Goal: Communication & Community: Answer question/provide support

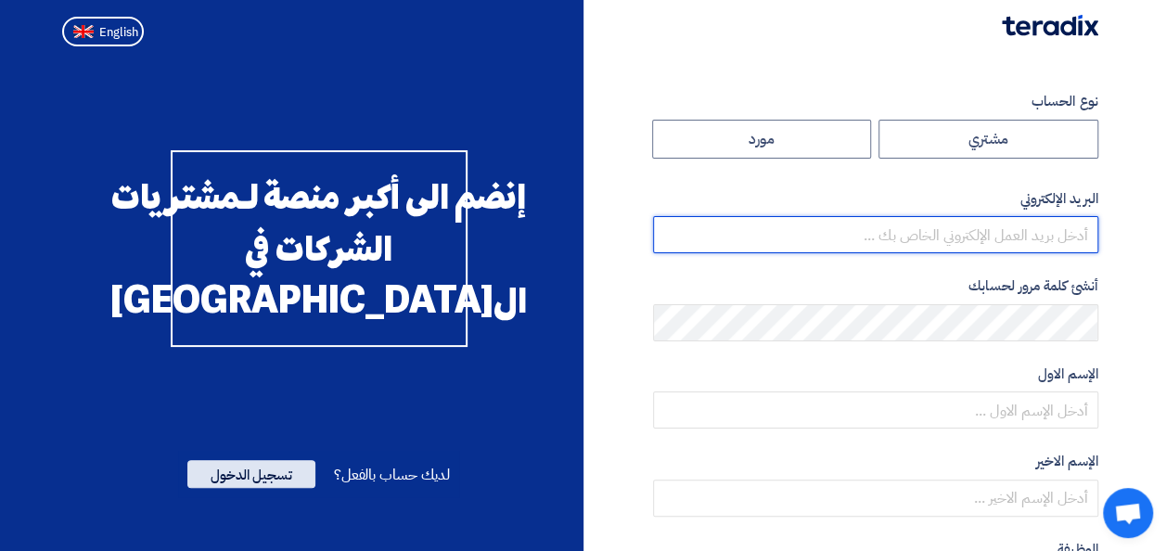
type input "[EMAIL_ADDRESS][PERSON_NAME][DOMAIN_NAME]"
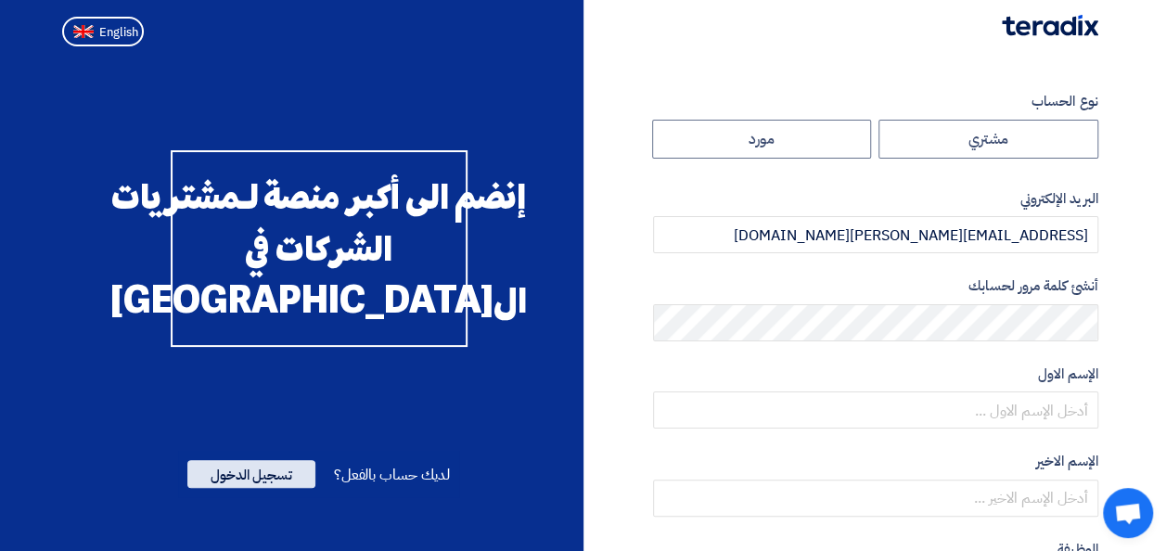
click at [245, 488] on span "تسجيل الدخول" at bounding box center [251, 474] width 128 height 28
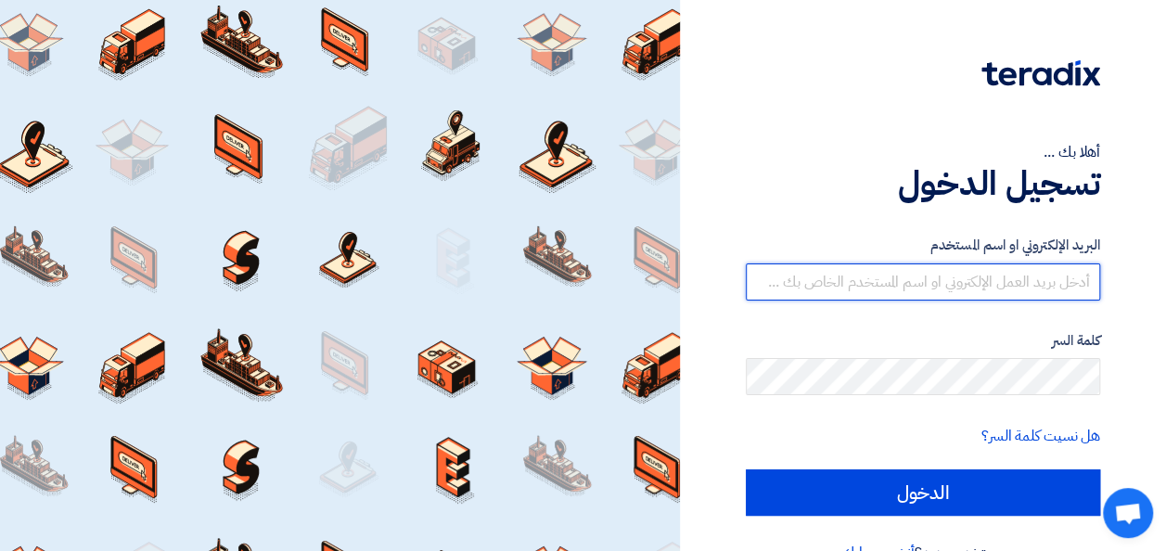
type input "[EMAIL_ADDRESS][PERSON_NAME][DOMAIN_NAME]"
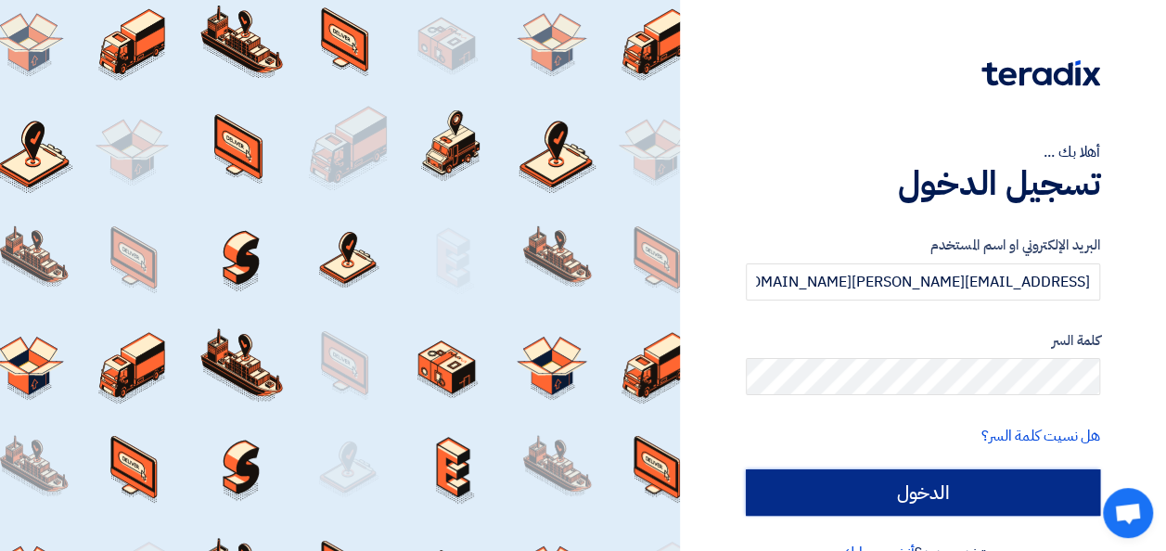
click at [866, 490] on input "الدخول" at bounding box center [923, 492] width 354 height 46
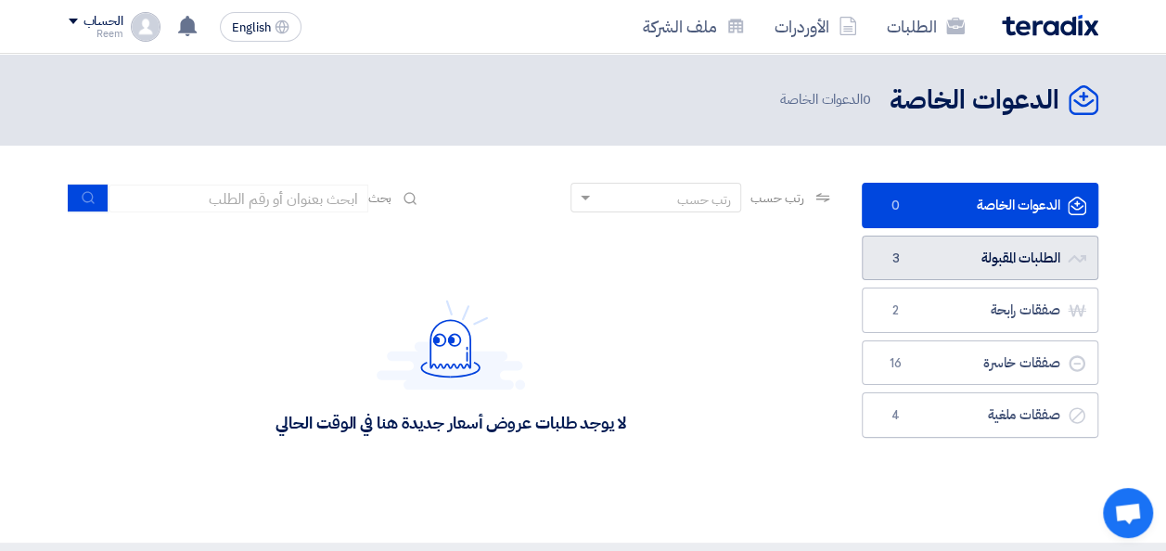
click at [980, 250] on link "الطلبات المقبولة الطلبات المقبولة 3" at bounding box center [980, 258] width 237 height 45
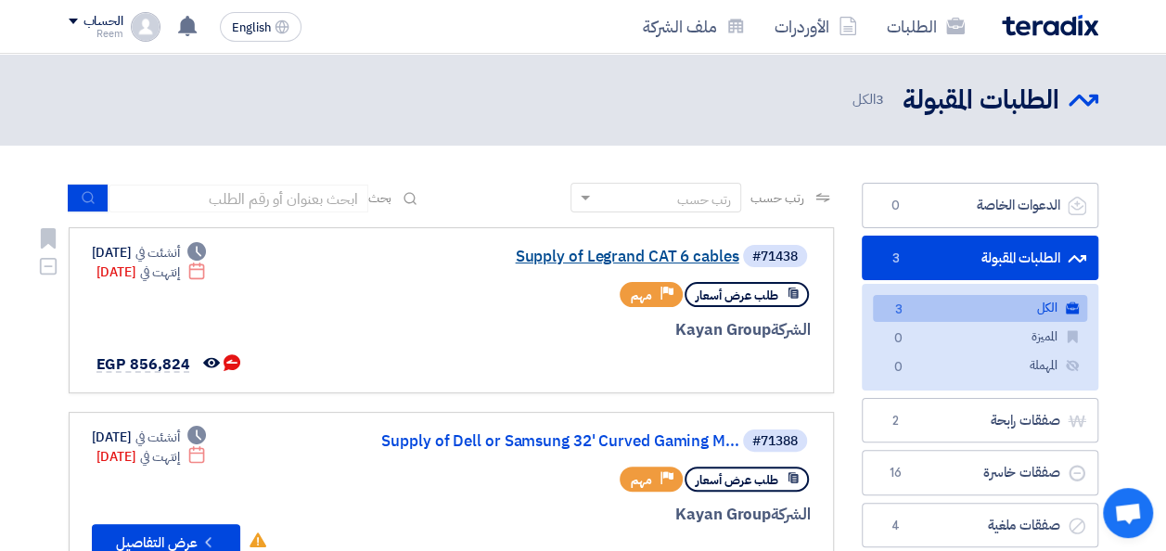
click at [589, 254] on link "Supply of Legrand CAT 6 cables" at bounding box center [553, 257] width 371 height 17
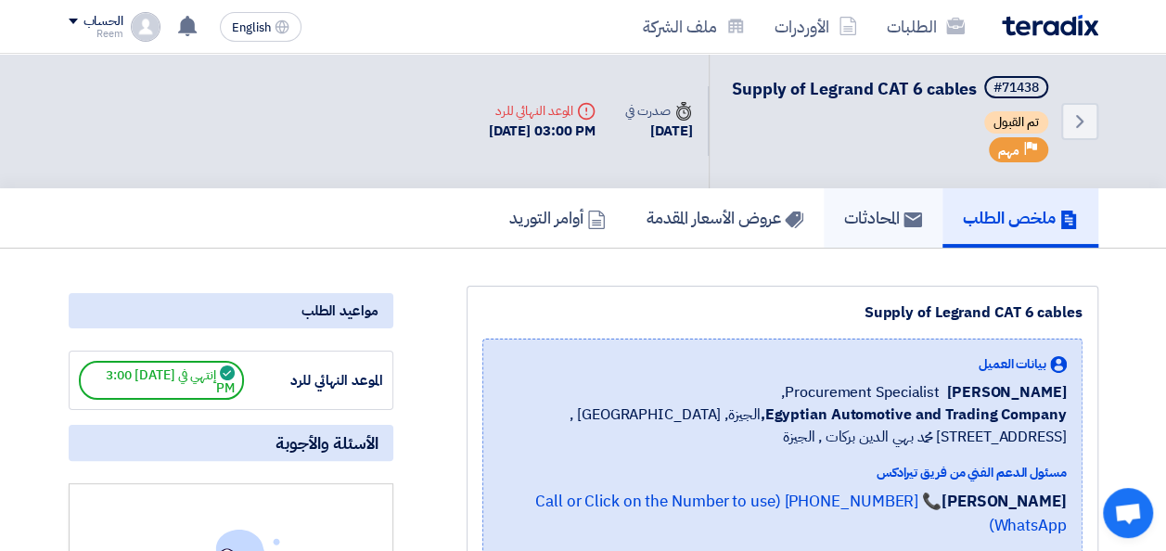
click at [861, 228] on h5 "المحادثات" at bounding box center [883, 217] width 78 height 21
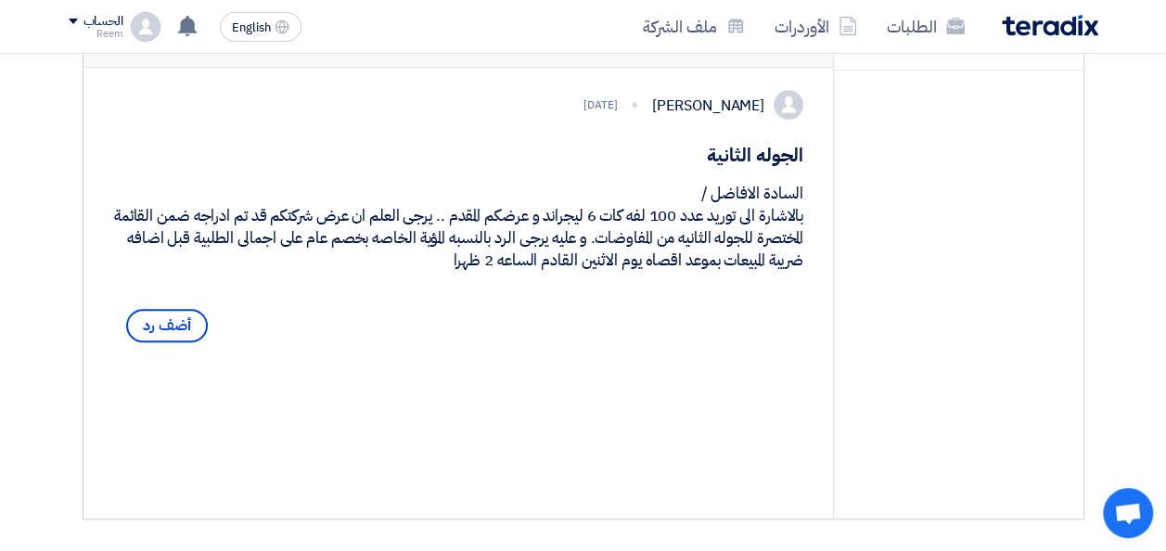
scroll to position [299, 0]
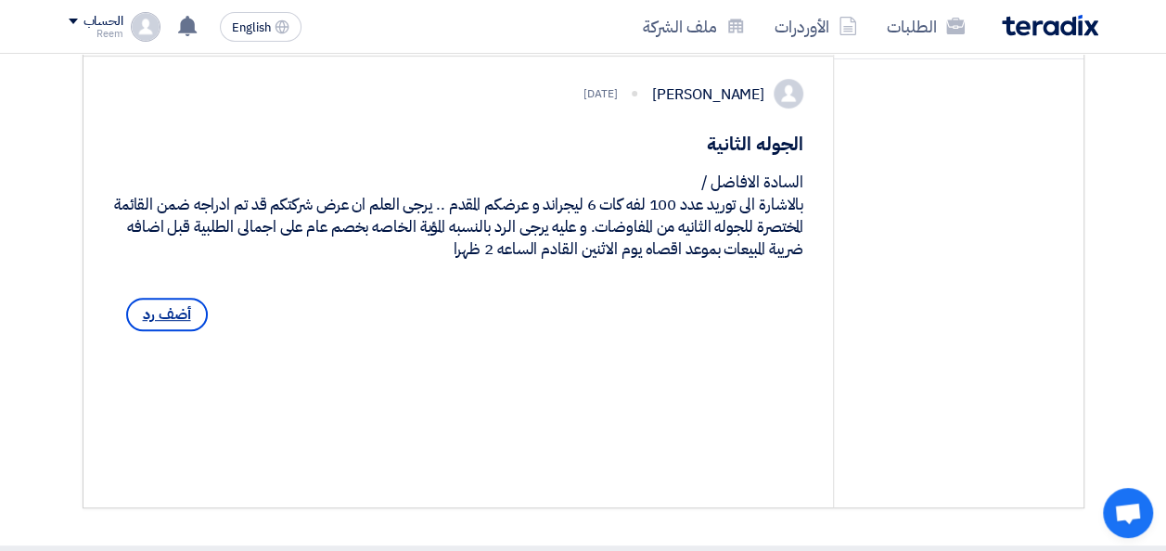
click at [171, 331] on span "أضف رد" at bounding box center [167, 314] width 82 height 33
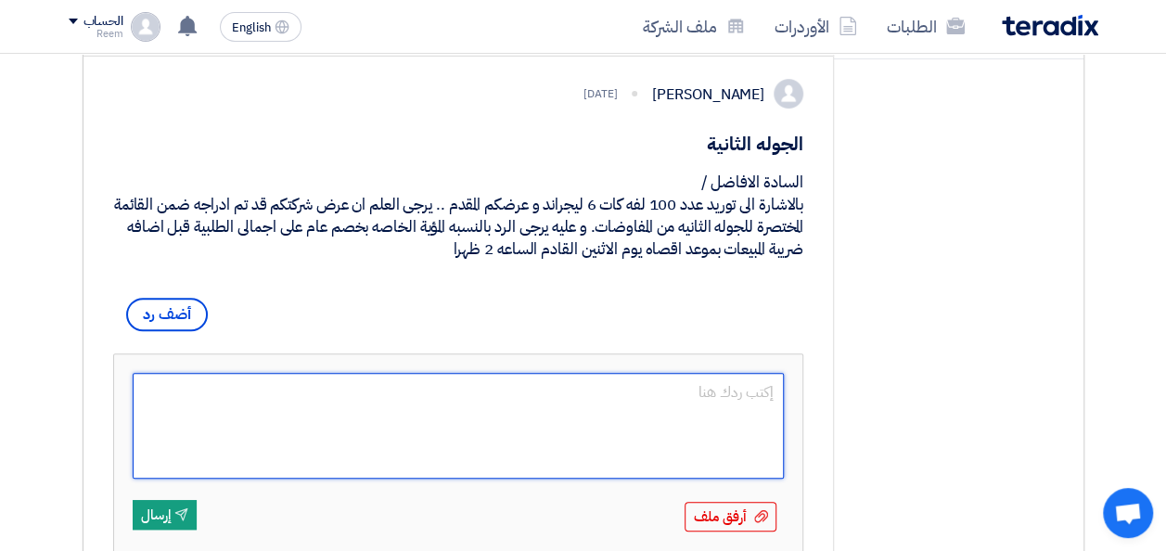
click at [736, 460] on textarea at bounding box center [459, 426] width 652 height 106
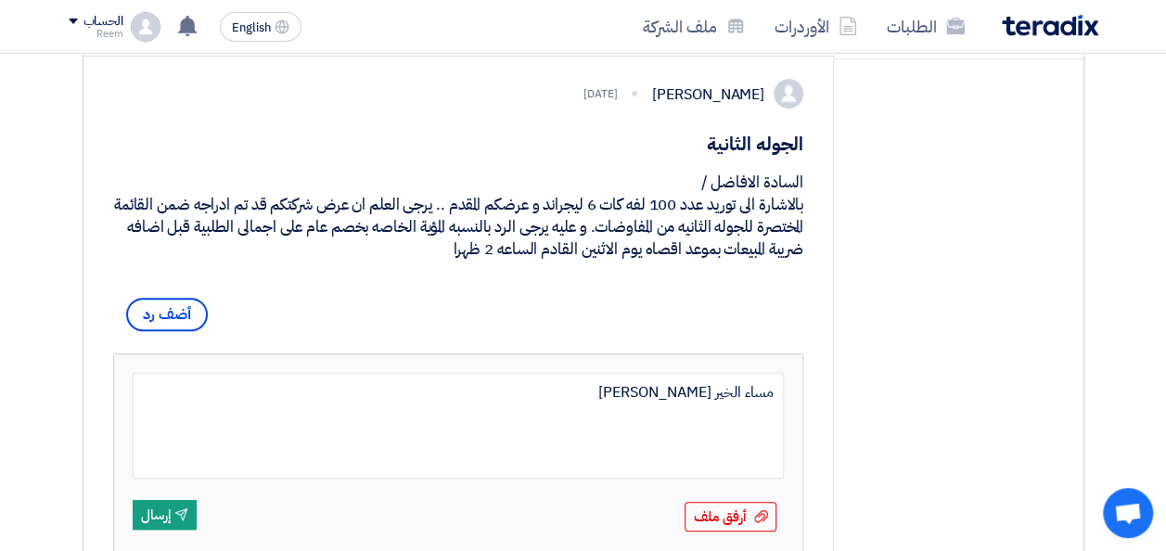
type textarea "مساء الخير [PERSON_NAME]"
type textarea "مساء الخير [PERSON_NAME] لم اتم"
type textarea "مساء الخير [PERSON_NAME] لم اتمكن من الحصول علي سعر اقل"
click at [776, 478] on textarea "مساء الخير [PERSON_NAME] لم اتمكن من الحصول علي سعر اقل" at bounding box center [459, 426] width 652 height 106
click at [568, 479] on textarea "مساء الخير [PERSON_NAME] لم اتمكن من الحصول علي سعر اقل" at bounding box center [459, 426] width 652 height 106
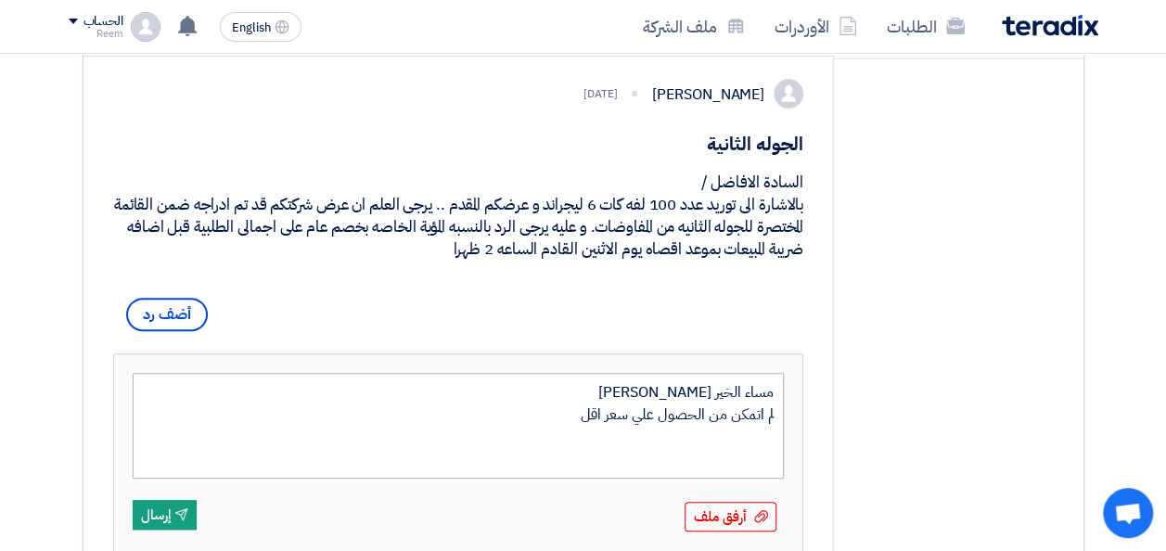
click at [779, 478] on textarea "مساء الخير [PERSON_NAME] لم اتمكن من الحصول علي سعر اقل" at bounding box center [459, 426] width 652 height 106
type textarea "مساء الخير [PERSON_NAME] للاسف لم اتمكن من الحصول علي سعر اقل"
click at [519, 479] on textarea "مساء الخير [PERSON_NAME] للاسف لم اتمكن من الحصول علي سعر اقل" at bounding box center [459, 426] width 652 height 106
type textarea "مساء الخير [PERSON_NAME] للاسف لم اتمكن من الحصول علي سعر اقل لكن اود ابلاغ حضلا"
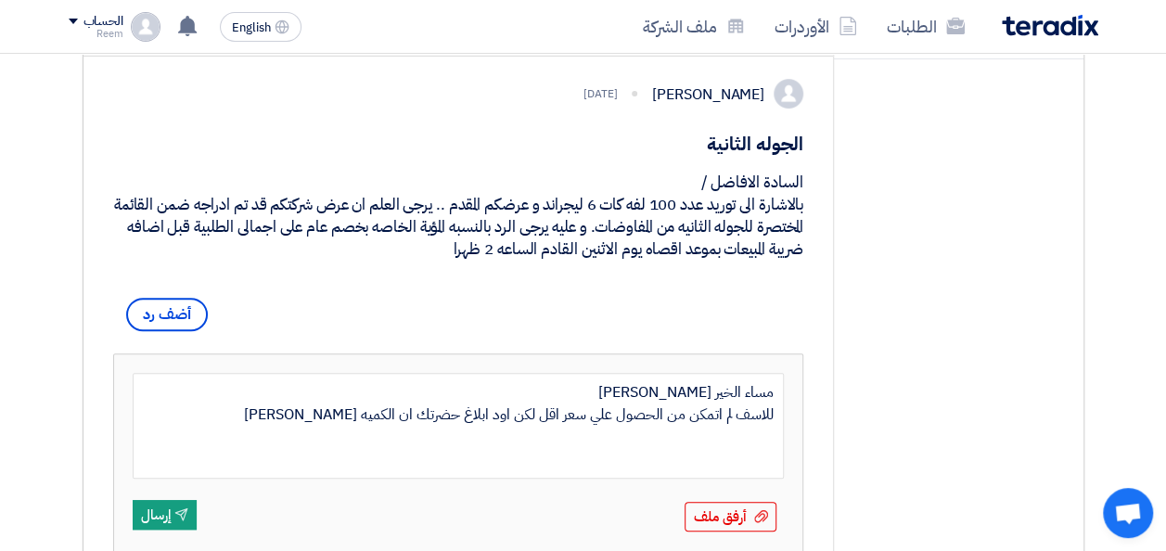
type textarea "مساء الخير [PERSON_NAME] للاسف لم اتمكن من الحصول علي سعر اقل لكن اود ابلاغ حضر…"
drag, startPoint x: 540, startPoint y: 478, endPoint x: 514, endPoint y: 480, distance: 26.0
click at [514, 479] on textarea "مساء الخير [PERSON_NAME] للاسف لم اتمكن من الحصول علي سعر اقل لكن اود ابلاغ حضر…" at bounding box center [459, 426] width 652 height 106
type textarea "مساء الخير [PERSON_NAME] للاسف لم اتمكن من الحصول علي سعر اقل ,اود ابلاغ حضرتك …"
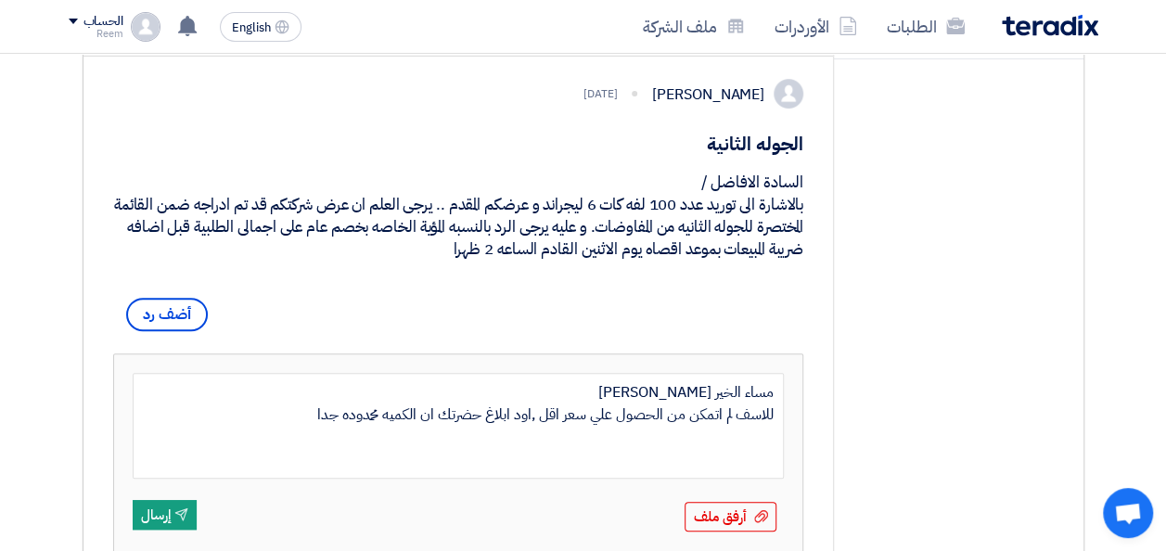
type textarea "مساء الخير [PERSON_NAME] للاسف لم اتمكن من الحصول علي سعر اقل ,اود ابلاغ حضرتك …"
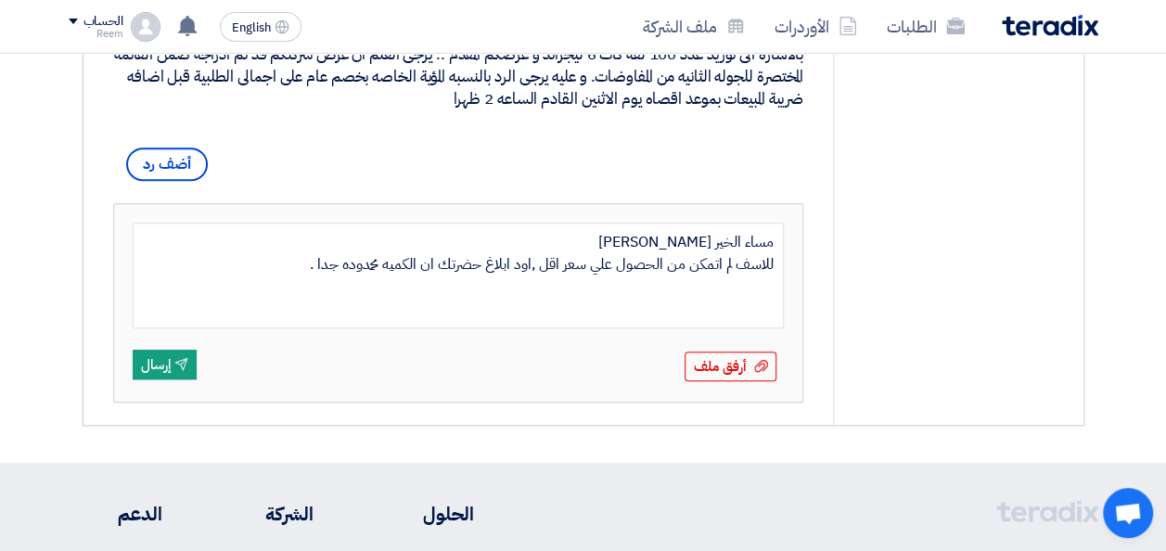
scroll to position [456, 0]
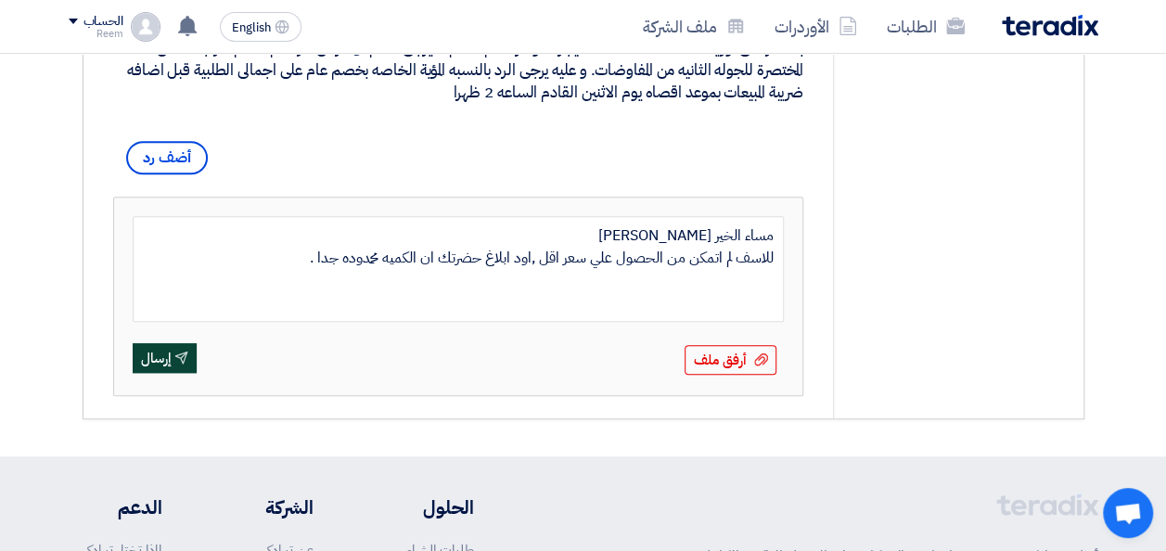
click at [174, 373] on button "Send إرسال" at bounding box center [165, 358] width 64 height 30
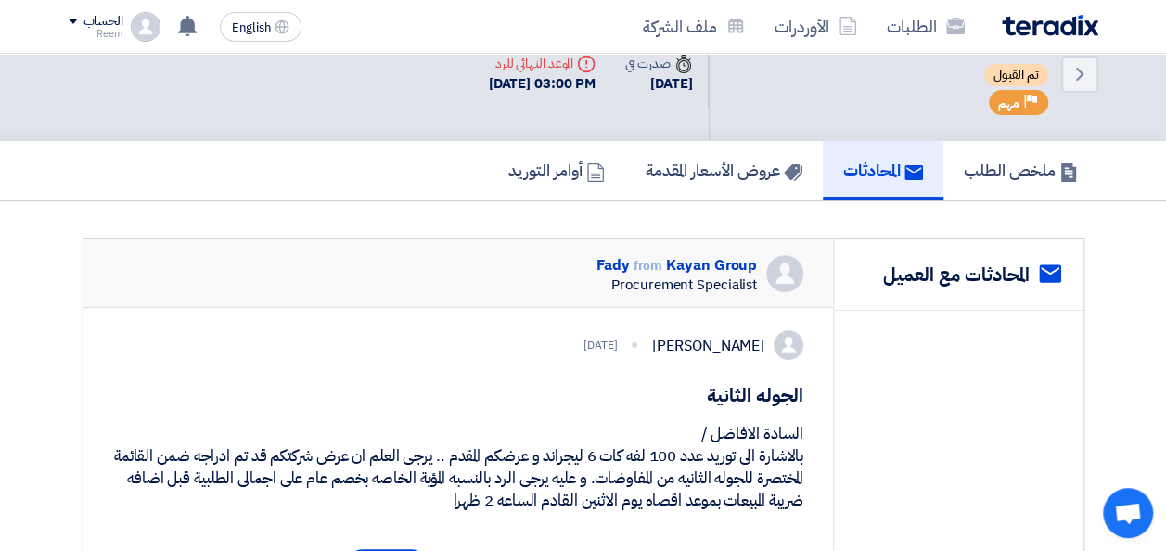
scroll to position [0, 0]
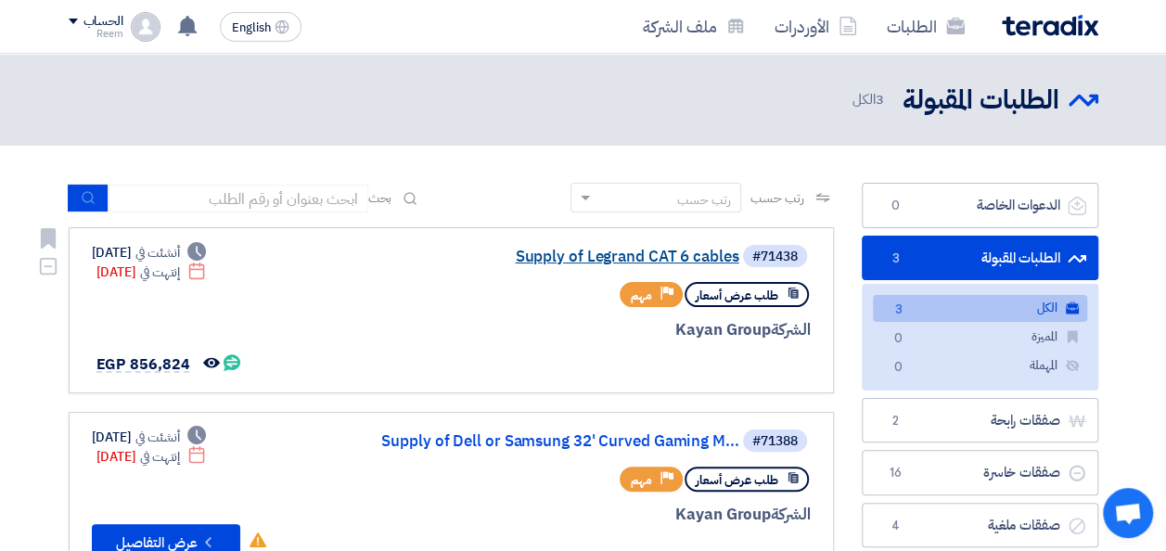
click at [591, 259] on link "Supply of Legrand CAT 6 cables" at bounding box center [553, 257] width 371 height 17
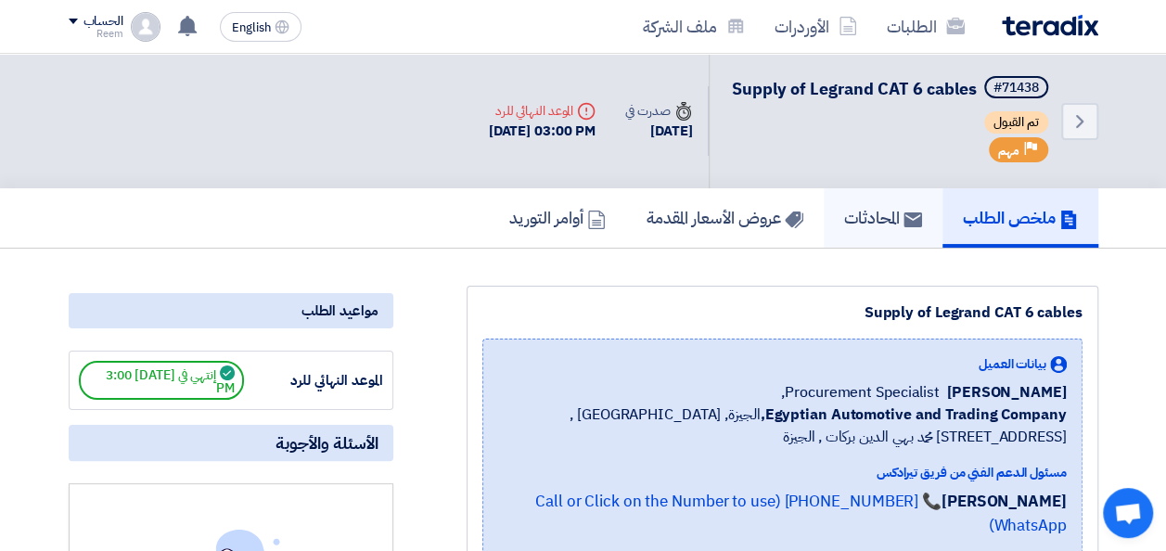
click at [866, 228] on h5 "المحادثات" at bounding box center [883, 217] width 78 height 21
